Goal: Complete application form: Complete application form

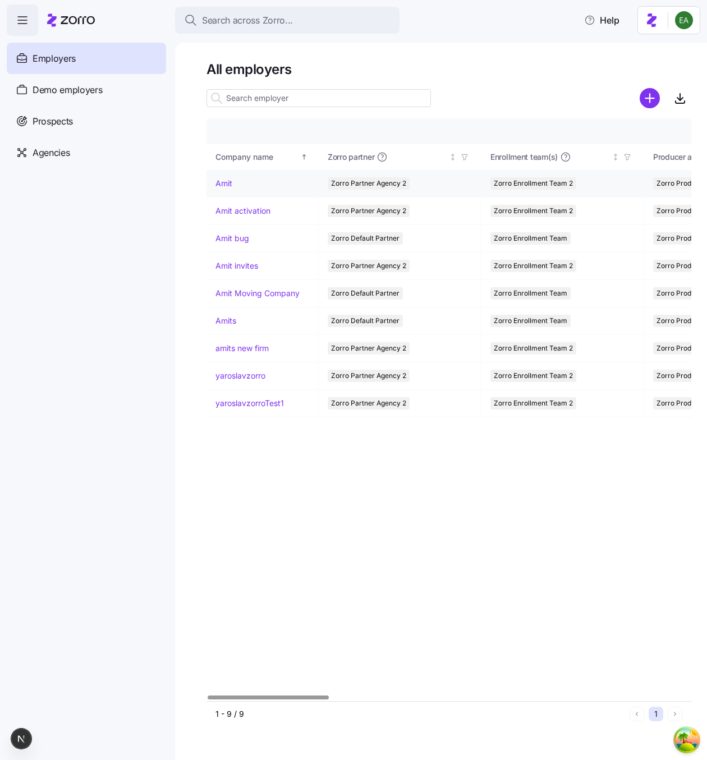
click at [221, 183] on link "Amit" at bounding box center [223, 183] width 17 height 11
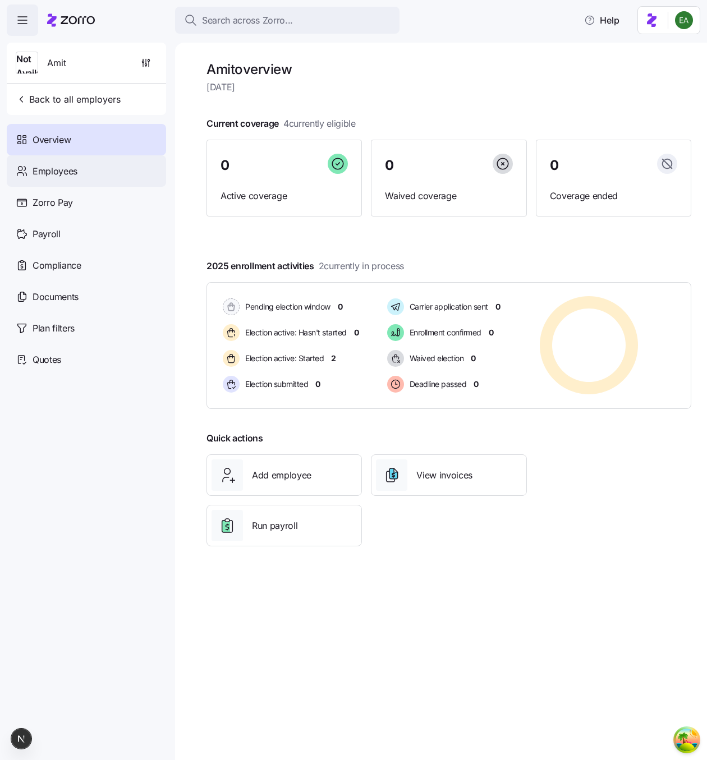
click at [138, 178] on div "Employees" at bounding box center [86, 170] width 159 height 31
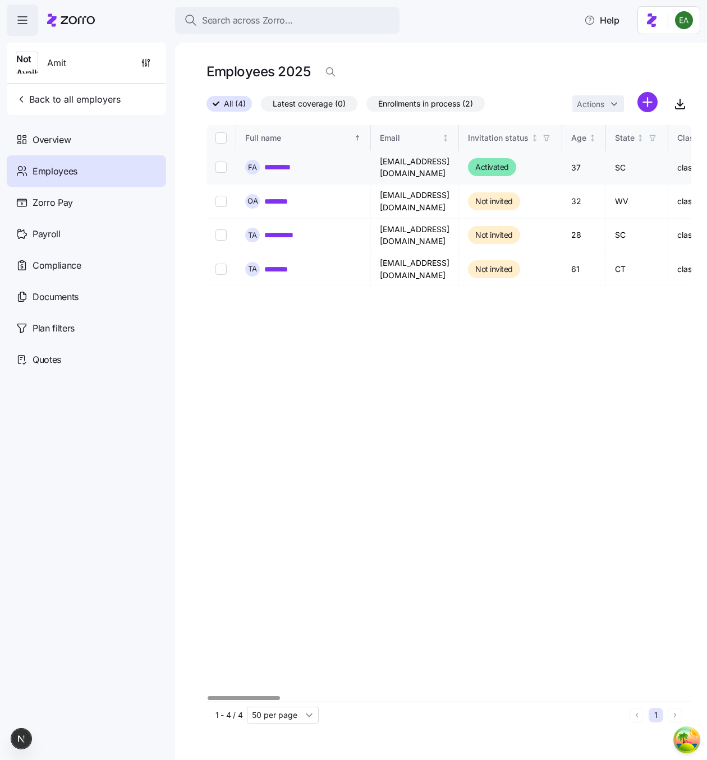
click at [280, 164] on link "*********" at bounding box center [282, 167] width 36 height 11
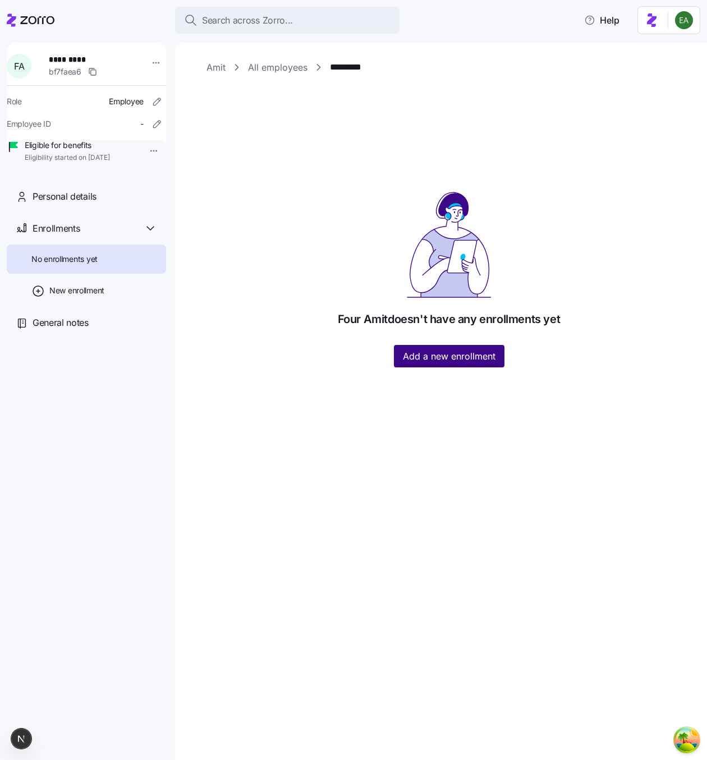
click at [443, 356] on span "Add a new enrollment" at bounding box center [449, 355] width 93 height 13
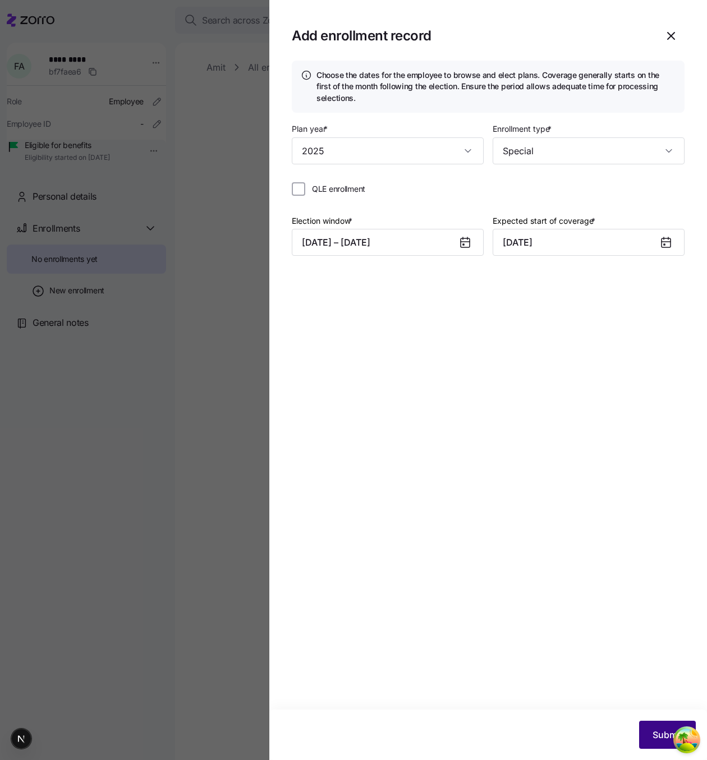
click at [660, 730] on span "Submit" at bounding box center [667, 734] width 30 height 13
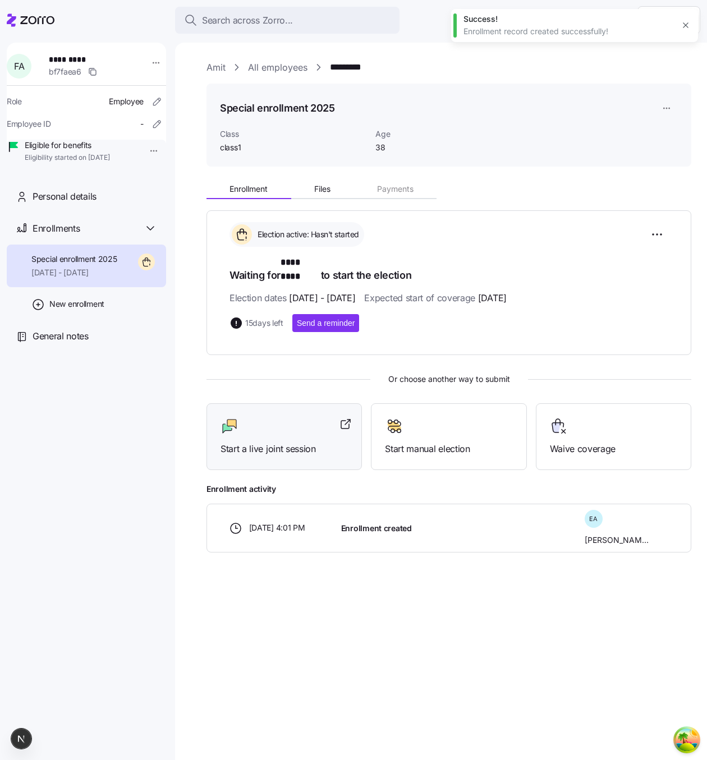
click at [273, 417] on div at bounding box center [283, 426] width 127 height 18
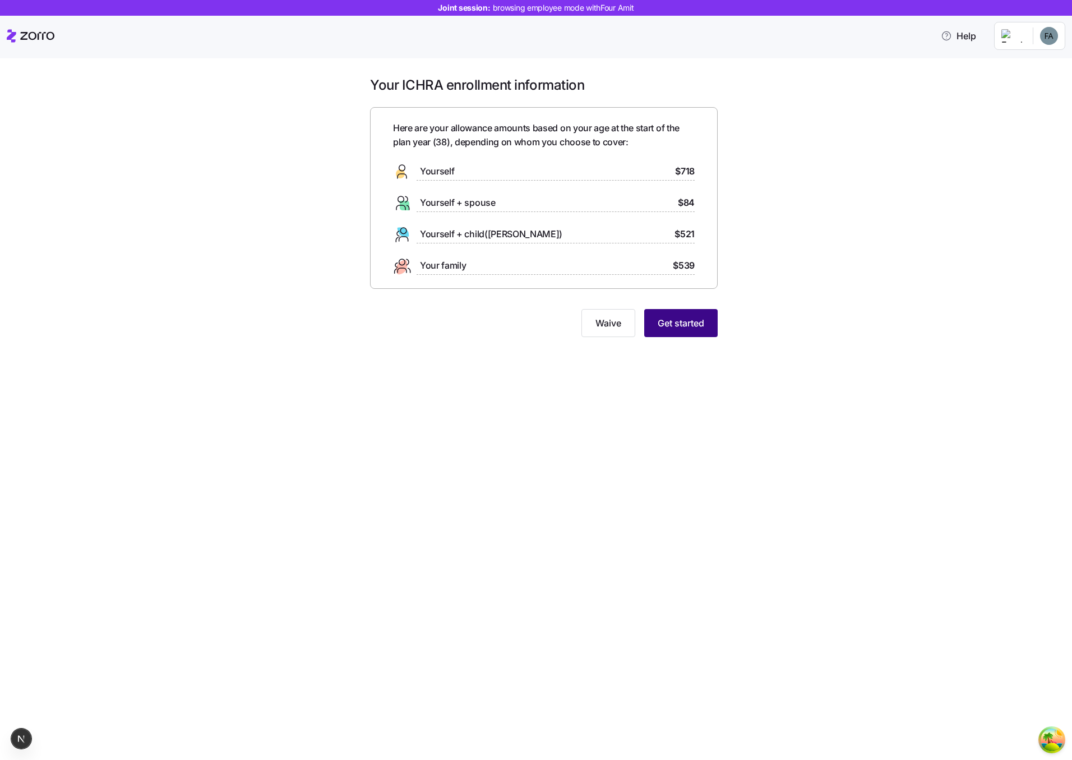
click at [663, 324] on span "Get started" at bounding box center [681, 322] width 47 height 13
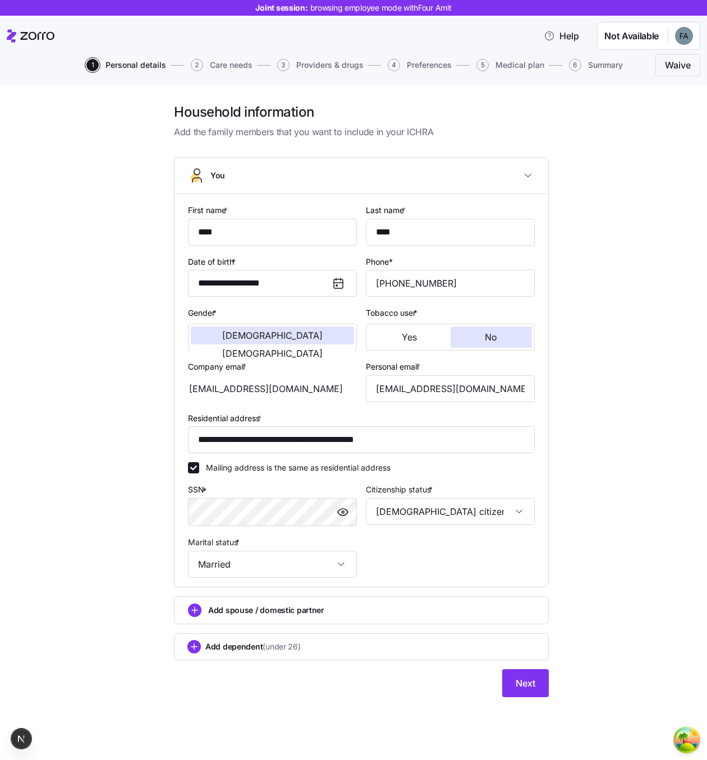
click at [597, 476] on div "**********" at bounding box center [361, 406] width 660 height 607
click at [511, 690] on button "Next" at bounding box center [525, 683] width 47 height 28
click at [513, 683] on button "Next" at bounding box center [525, 683] width 47 height 28
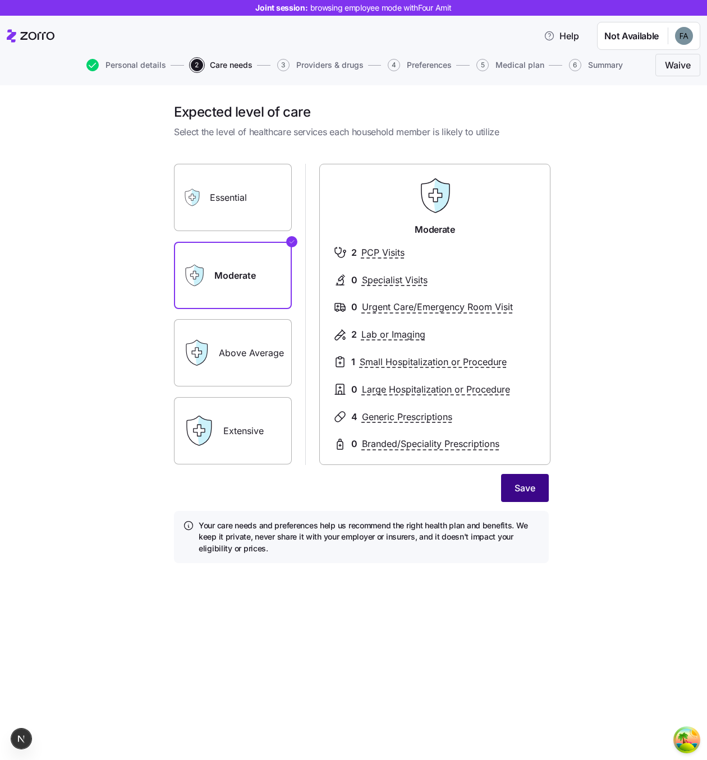
click at [531, 486] on span "Save" at bounding box center [524, 487] width 21 height 13
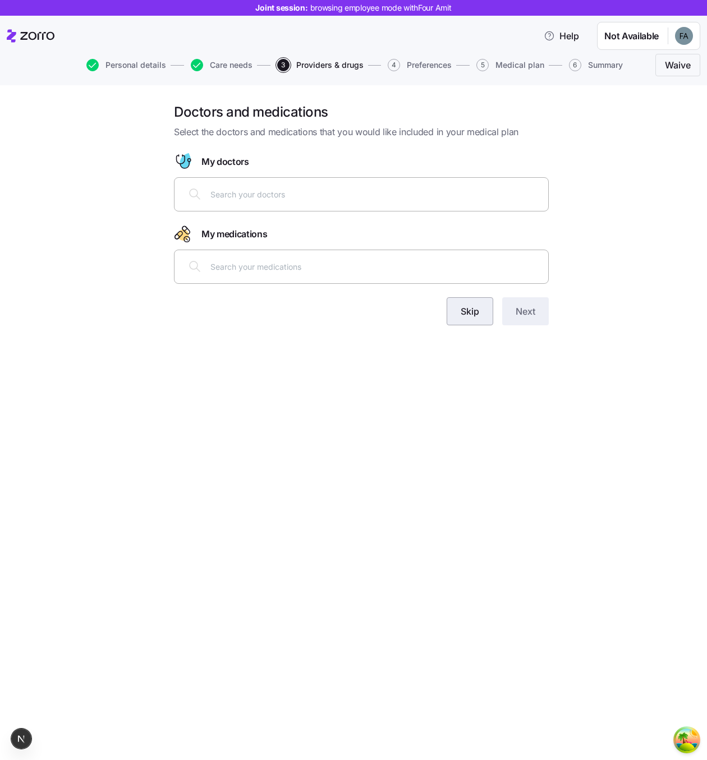
click at [468, 315] on span "Skip" at bounding box center [470, 311] width 19 height 13
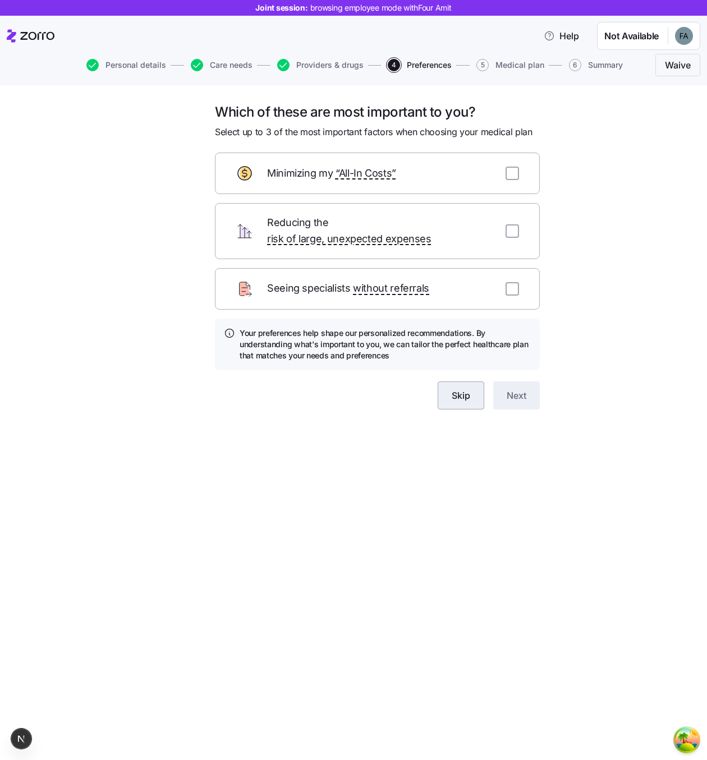
click at [458, 389] on span "Skip" at bounding box center [461, 395] width 19 height 13
